Goal: Information Seeking & Learning: Learn about a topic

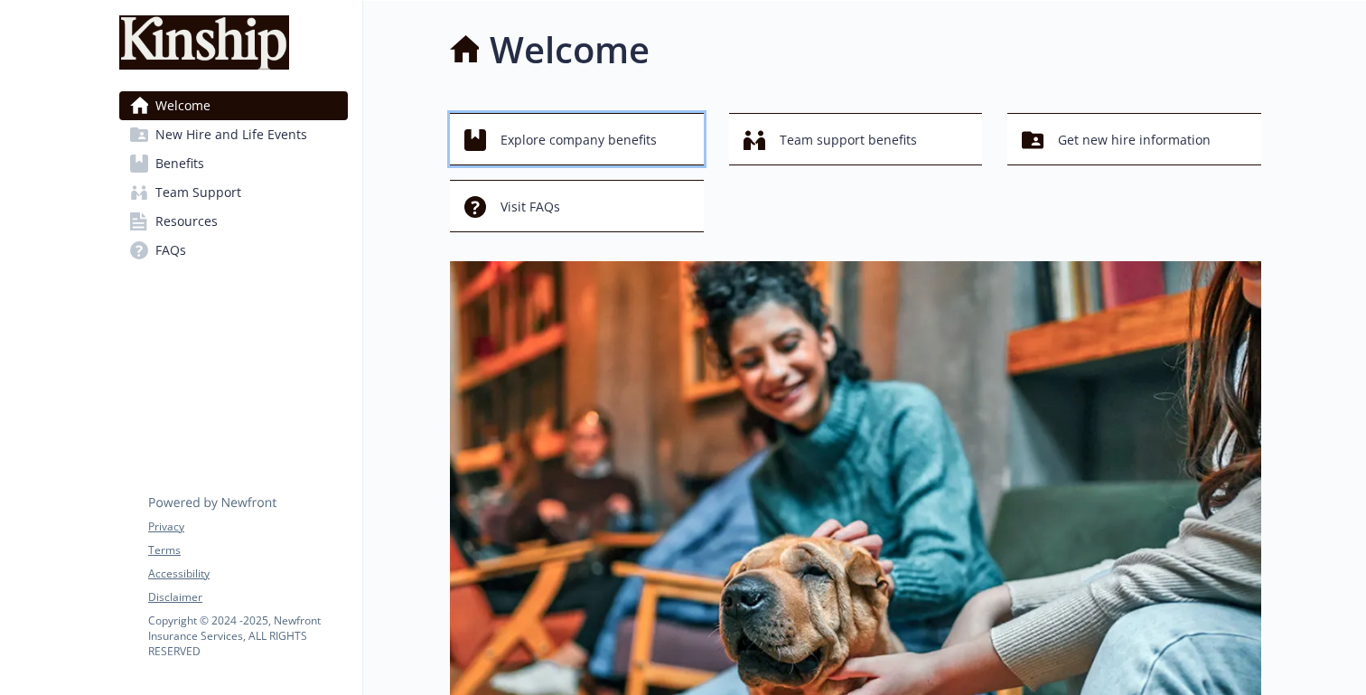
click at [590, 146] on span "Explore company benefits" at bounding box center [579, 140] width 156 height 34
